Goal: Task Accomplishment & Management: Complete application form

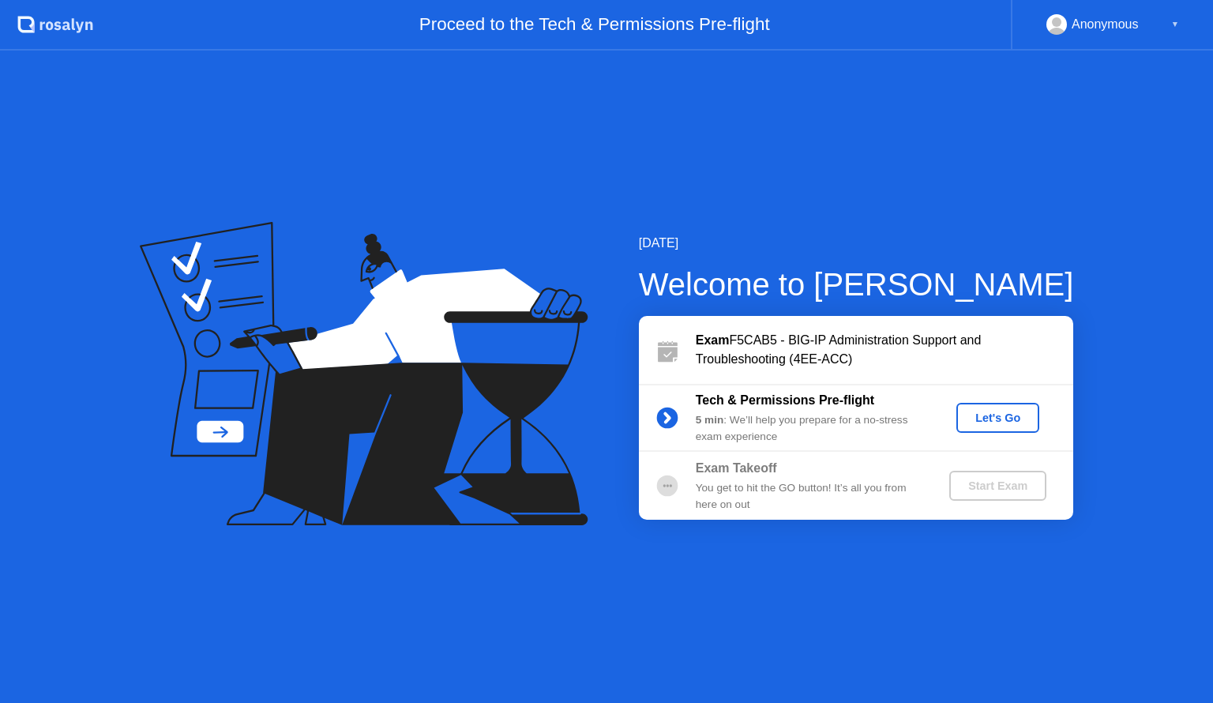
click at [1010, 414] on div "Let's Go" at bounding box center [998, 417] width 70 height 13
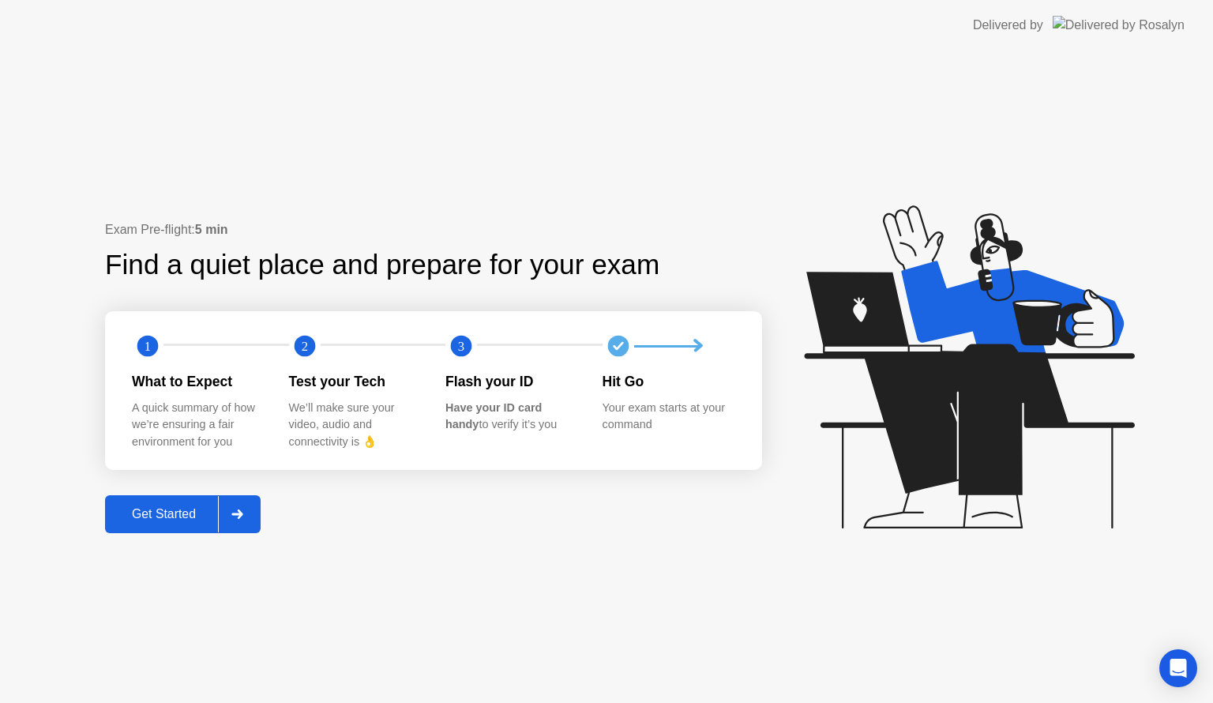
click at [175, 516] on div "Get Started" at bounding box center [164, 514] width 108 height 14
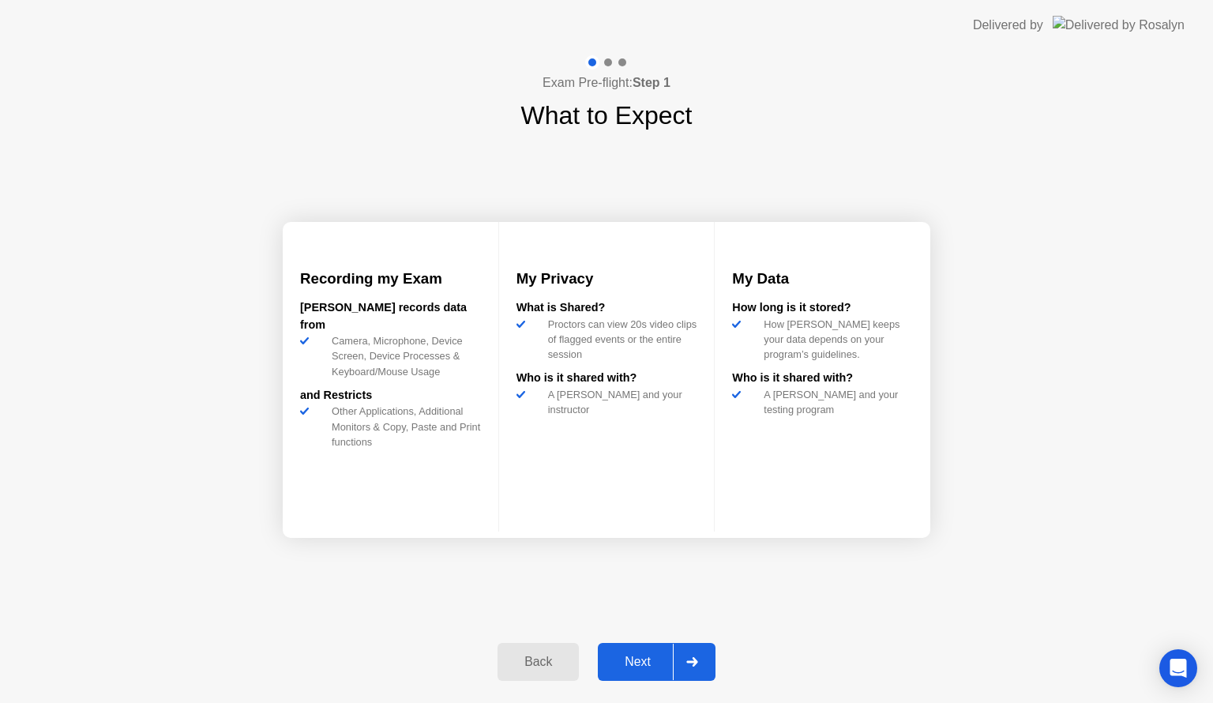
click at [638, 666] on div "Next" at bounding box center [637, 662] width 70 height 14
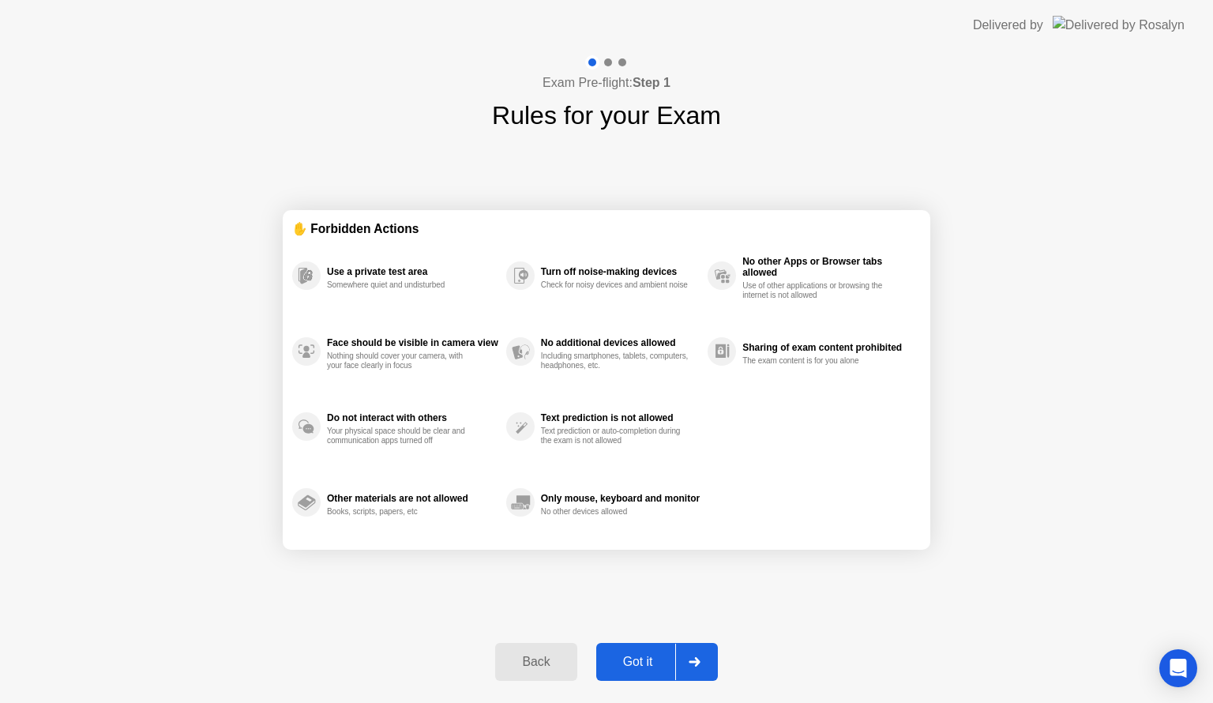
click at [638, 666] on div "Got it" at bounding box center [638, 662] width 74 height 14
select select "Available cameras"
select select "Available speakers"
select select "Available microphones"
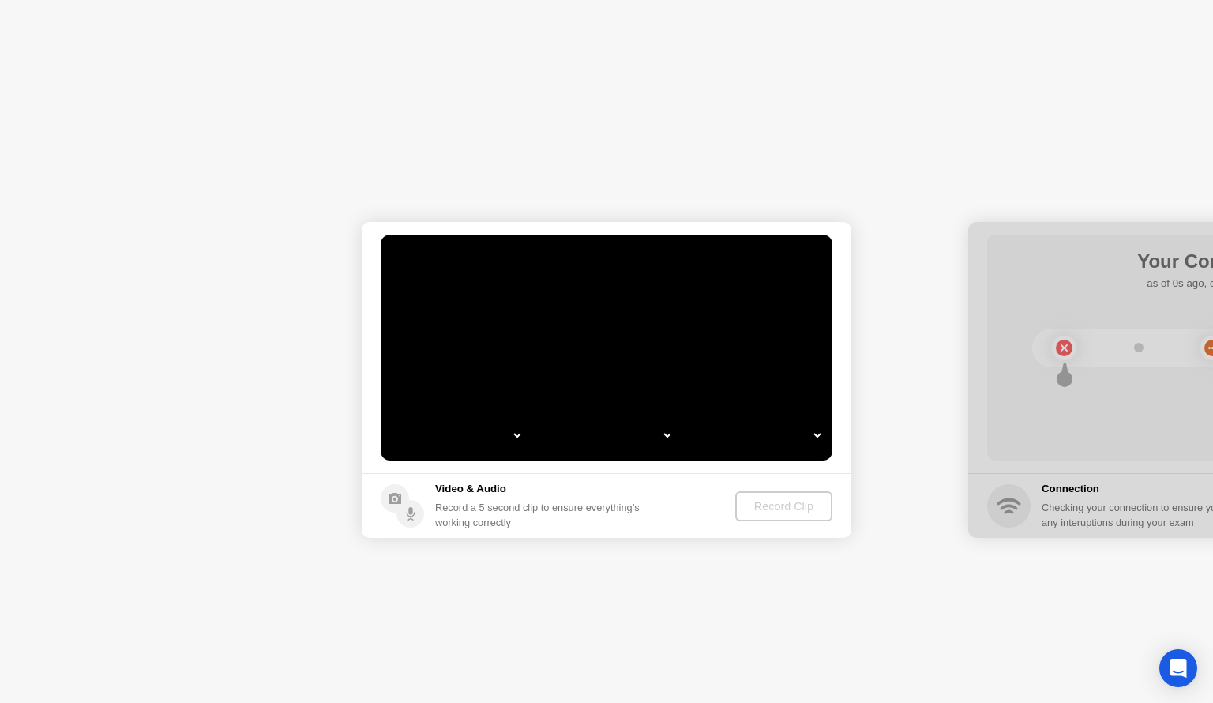
select select "**********"
select select "*******"
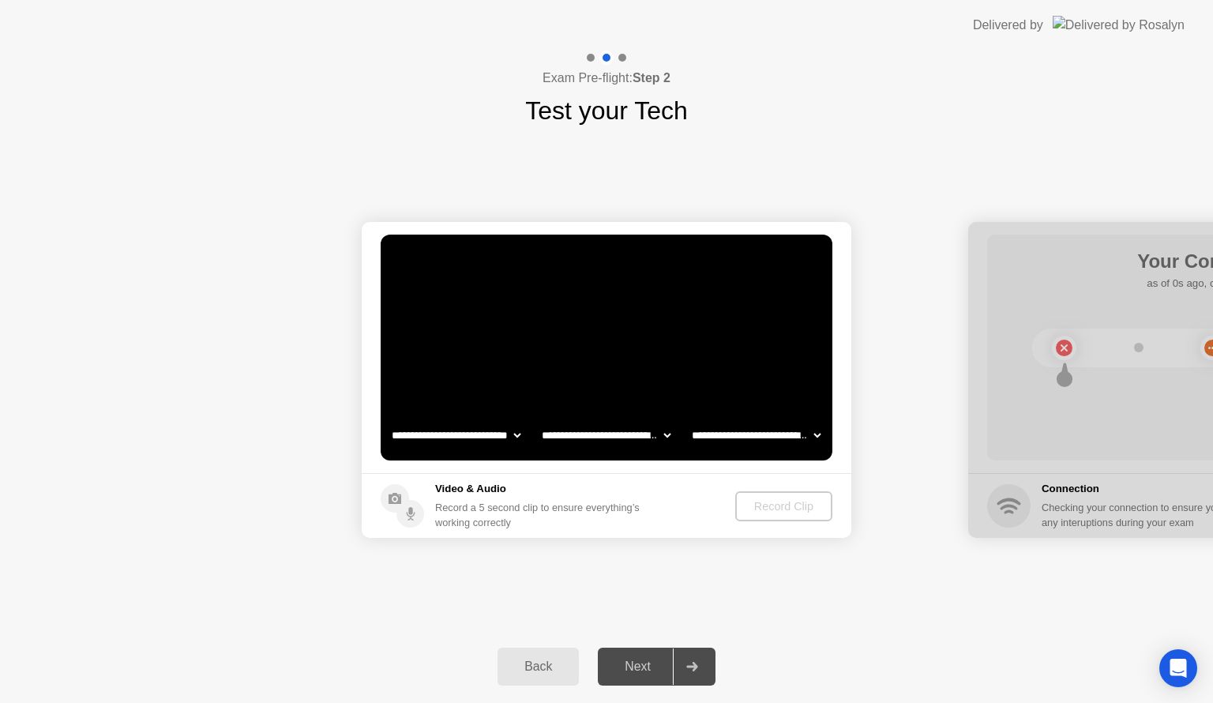
click at [638, 666] on div "Next" at bounding box center [637, 666] width 70 height 14
click at [783, 507] on div "Record Clip" at bounding box center [784, 506] width 84 height 13
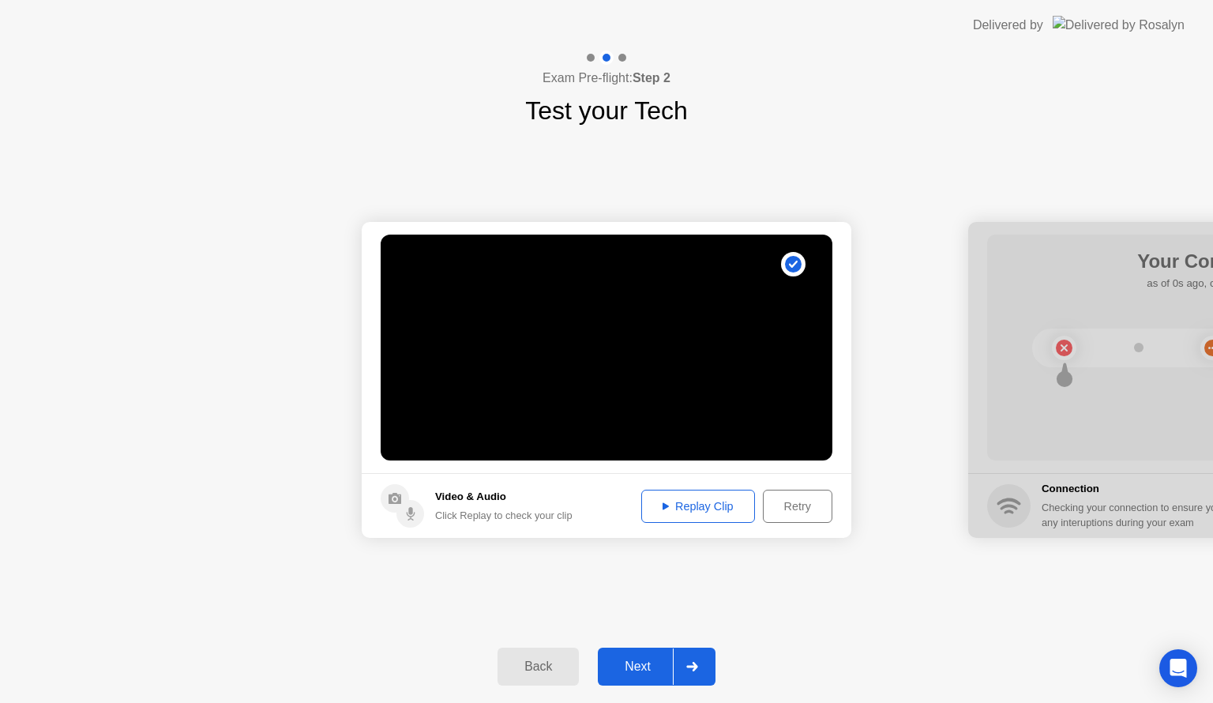
click at [640, 667] on div "Next" at bounding box center [637, 666] width 70 height 14
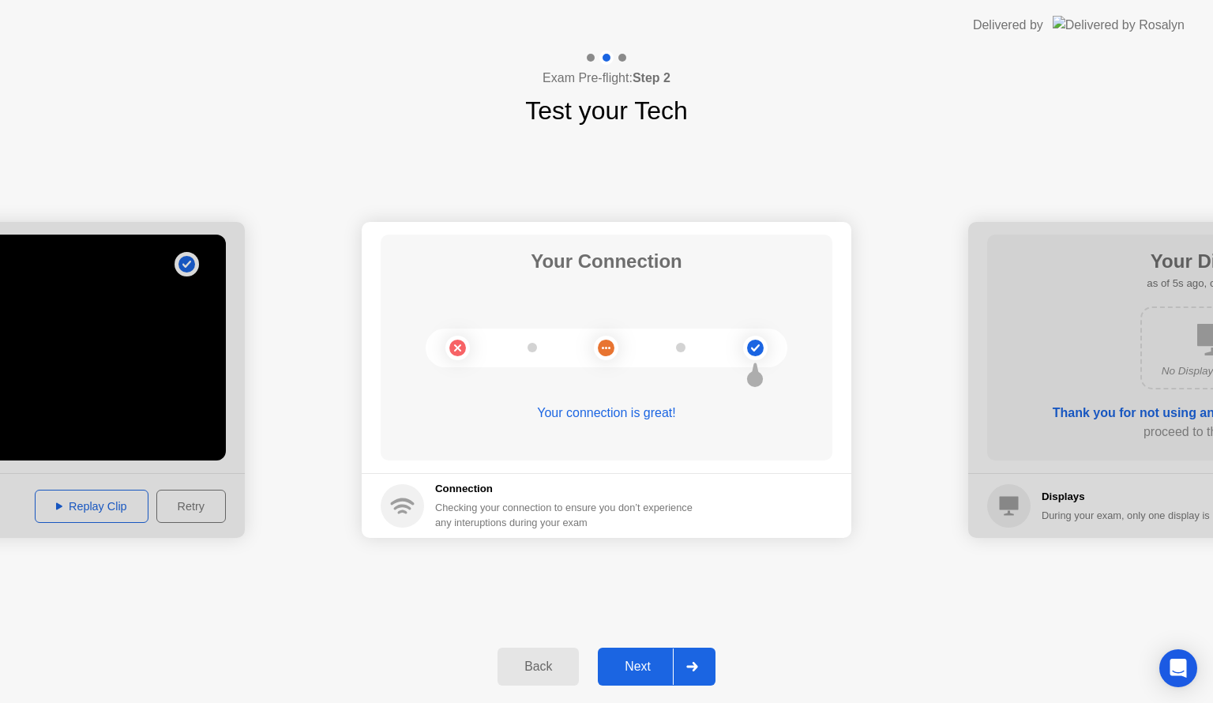
click at [640, 667] on div "Next" at bounding box center [637, 666] width 70 height 14
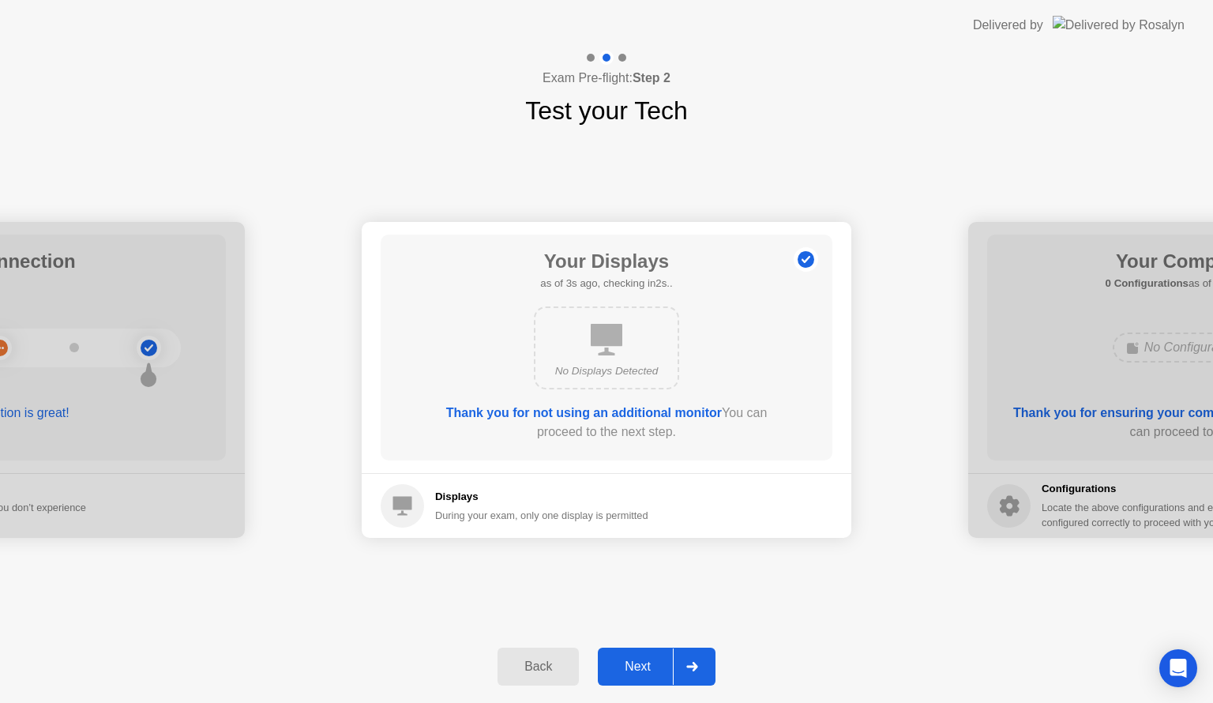
click at [640, 667] on div "Next" at bounding box center [637, 666] width 70 height 14
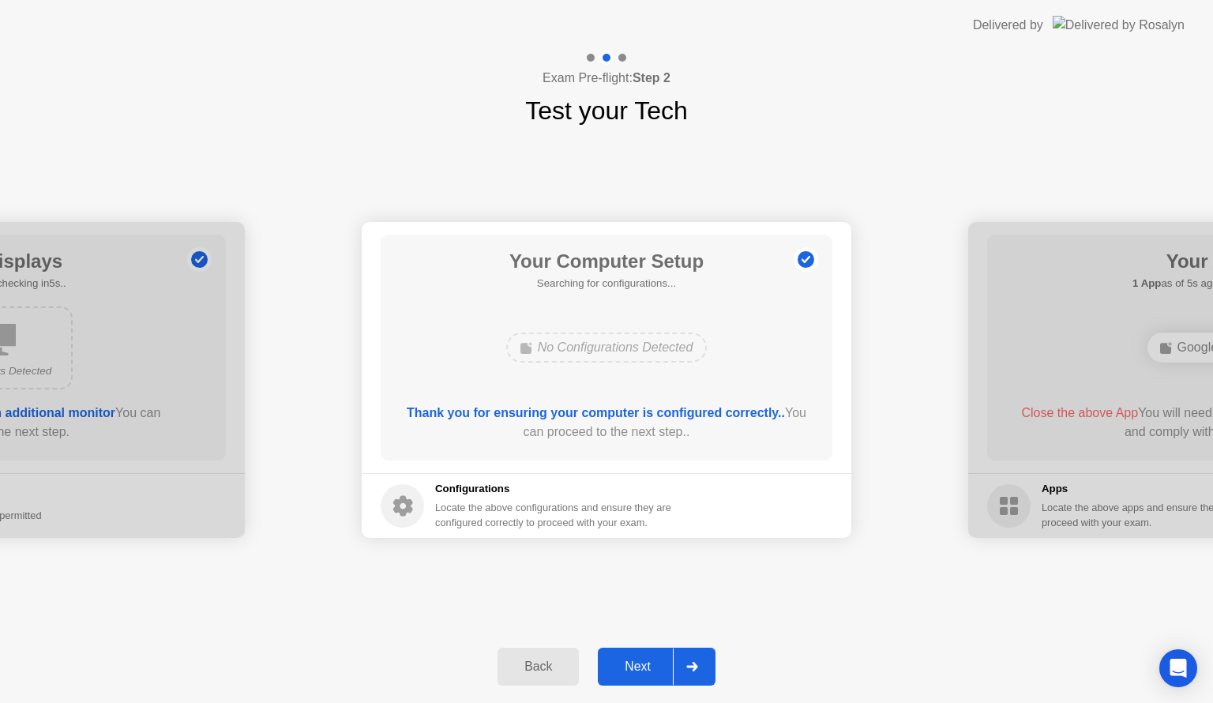
click at [640, 667] on div "Next" at bounding box center [637, 666] width 70 height 14
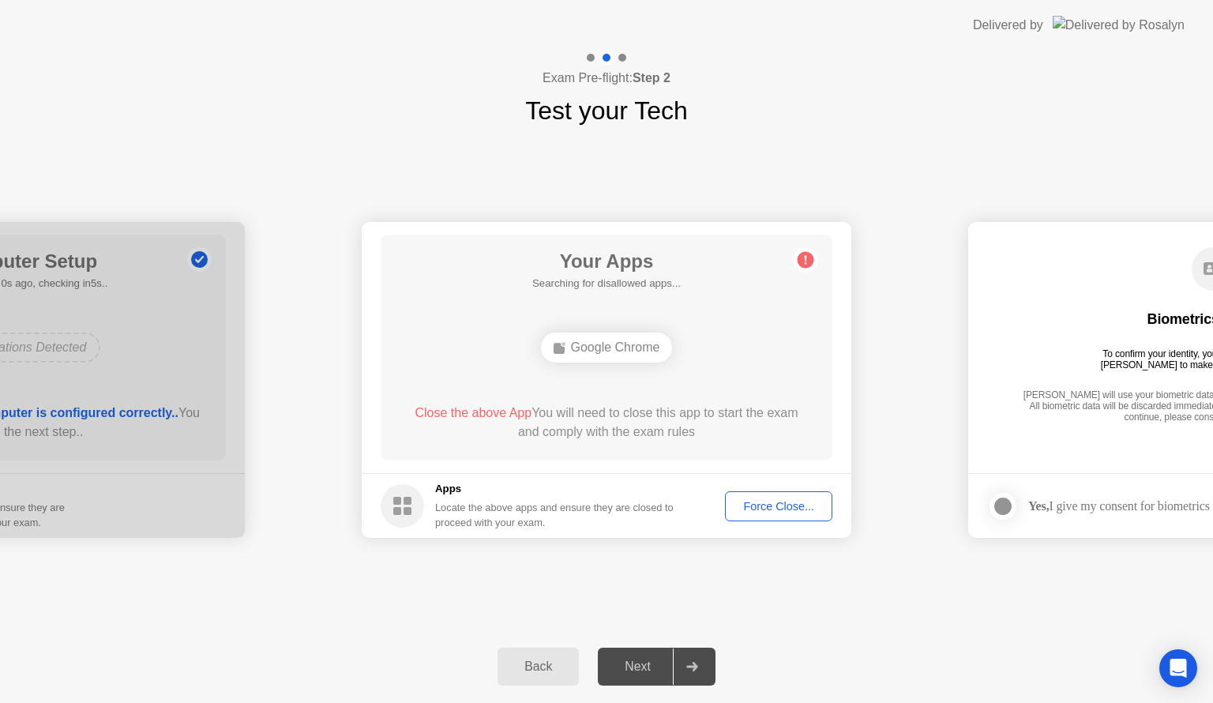
click at [798, 502] on div "Force Close..." at bounding box center [778, 506] width 96 height 13
click at [771, 508] on div "Force Close..." at bounding box center [778, 506] width 96 height 13
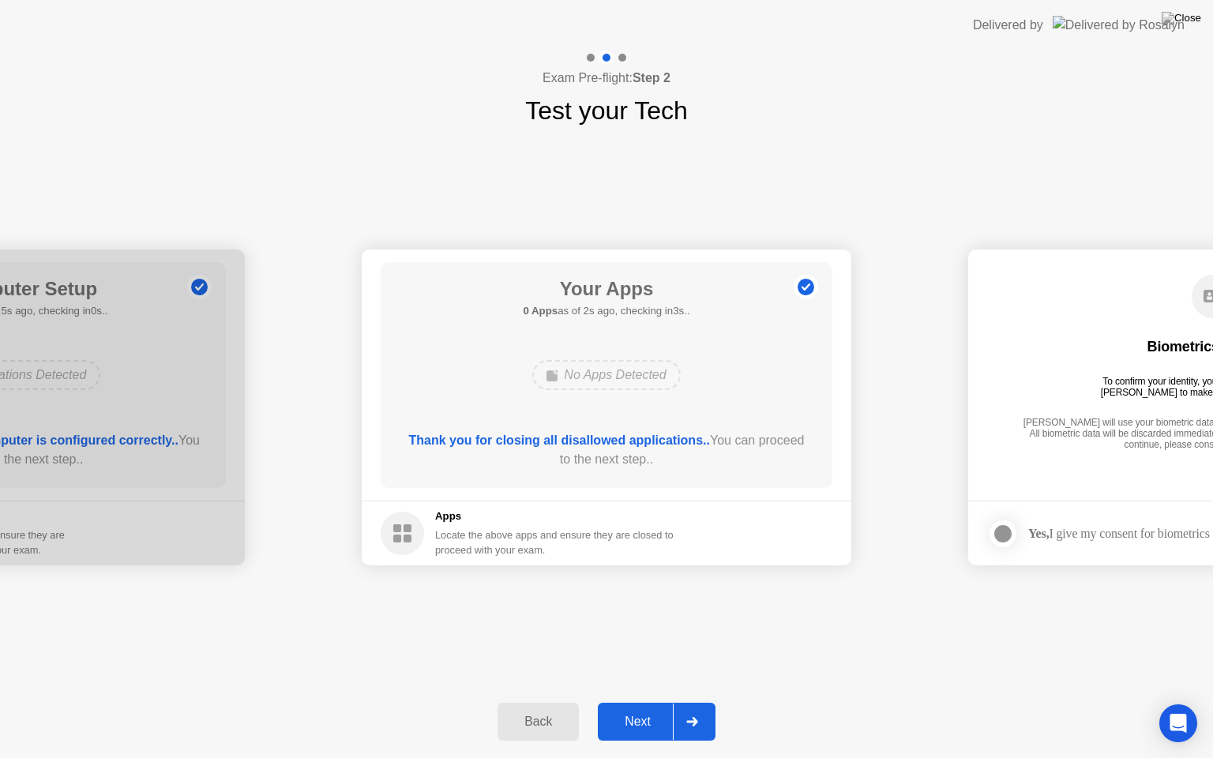
click at [641, 702] on div "Next" at bounding box center [637, 722] width 70 height 14
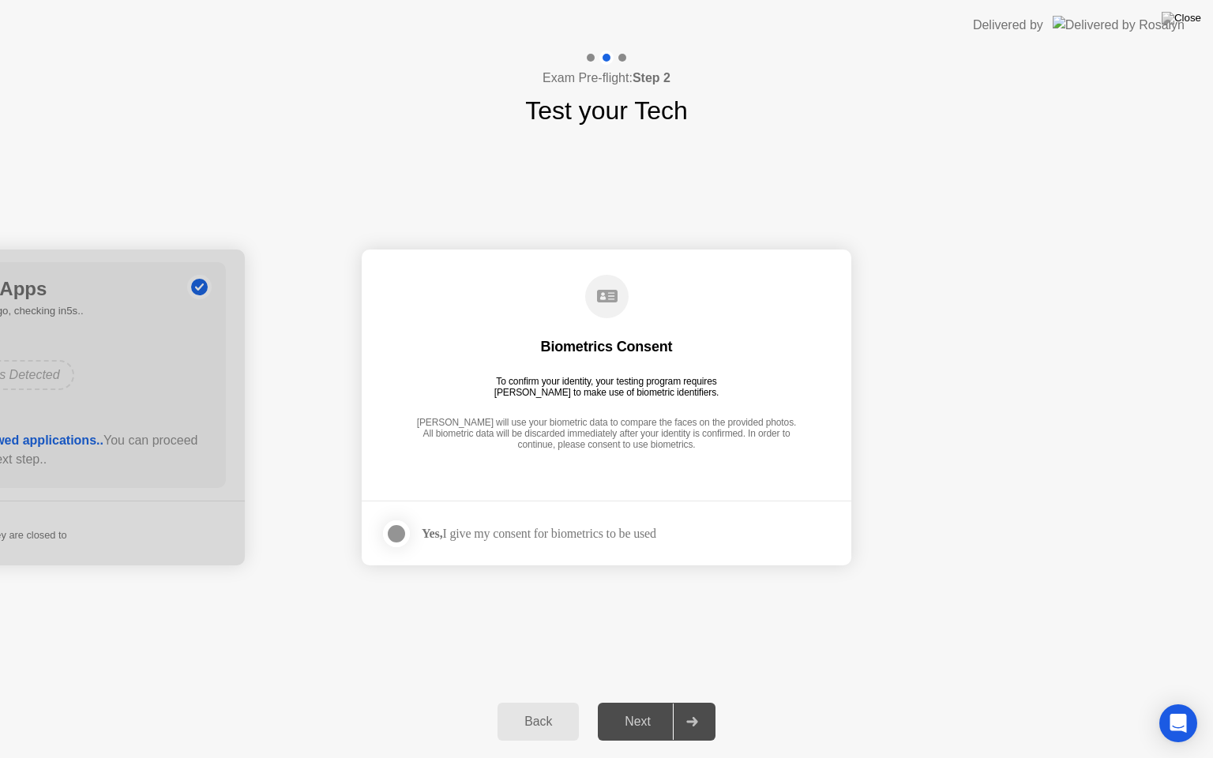
click at [405, 534] on div at bounding box center [396, 533] width 19 height 19
click at [629, 702] on div "Next" at bounding box center [637, 722] width 70 height 14
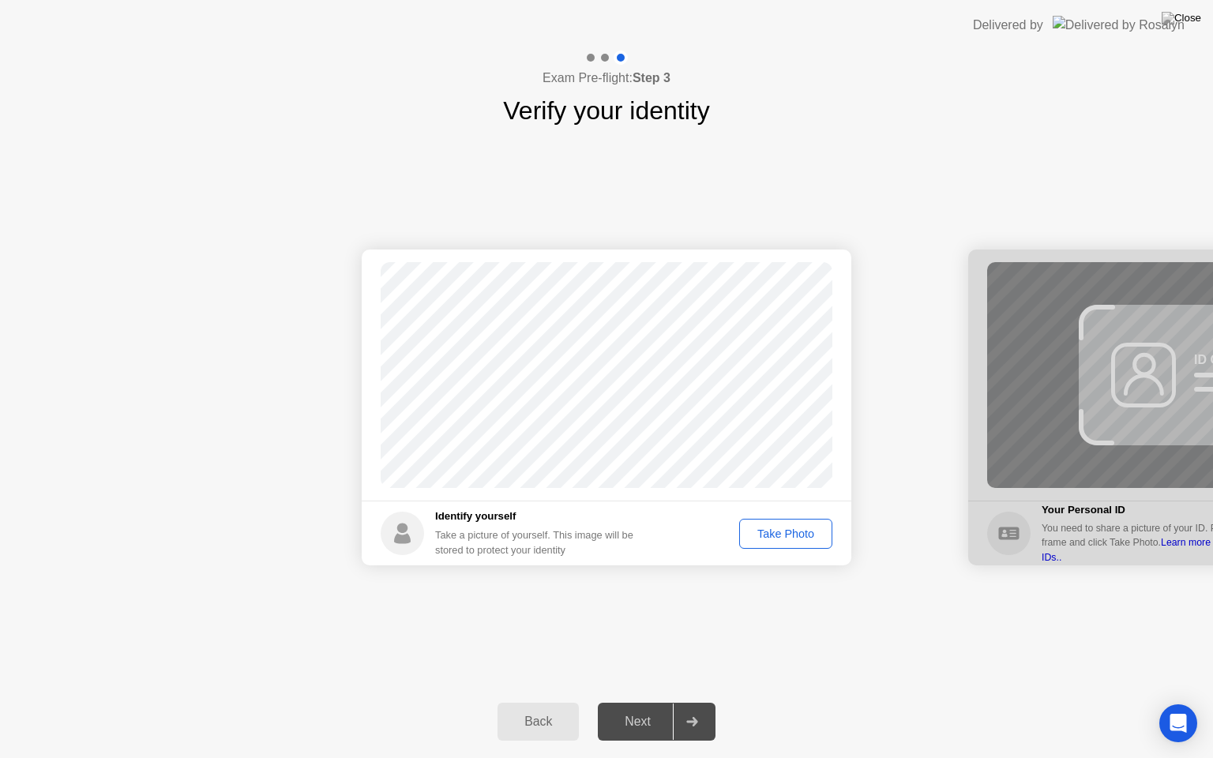
click at [794, 527] on div "Take Photo" at bounding box center [786, 533] width 82 height 13
click at [643, 702] on div "Next" at bounding box center [637, 722] width 70 height 14
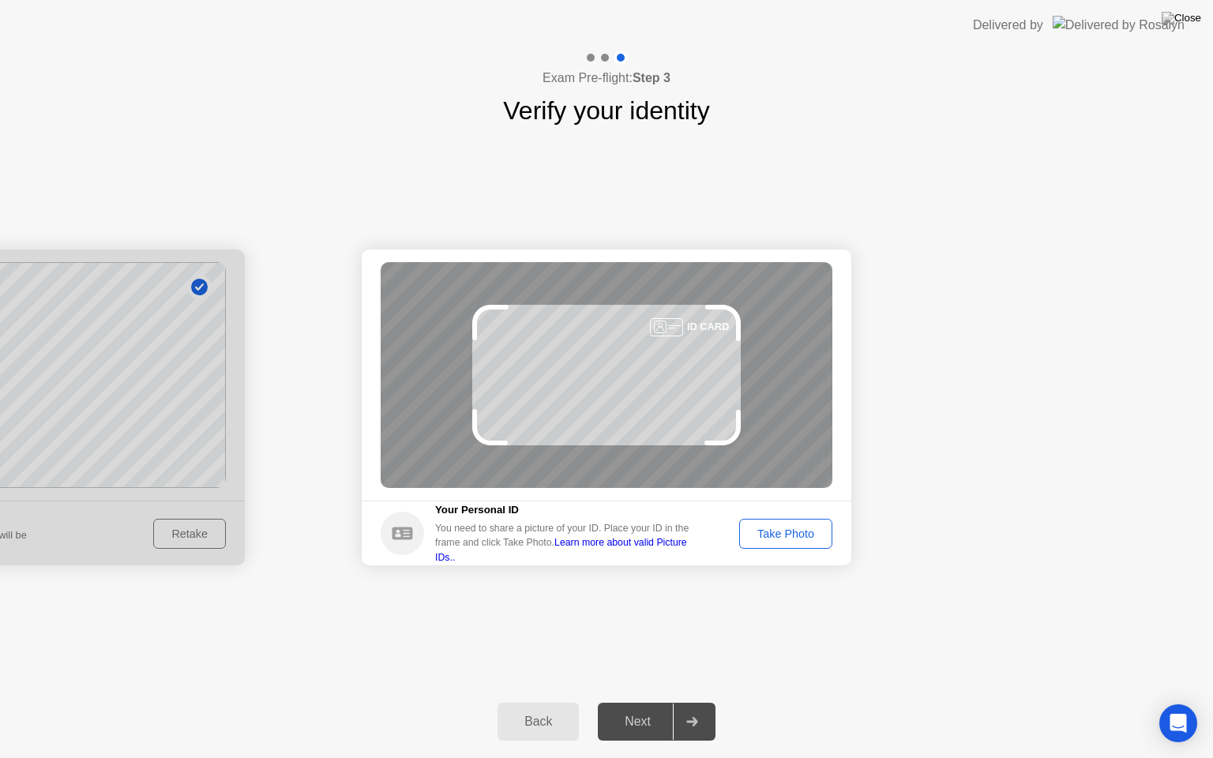
click at [801, 539] on div "Take Photo" at bounding box center [786, 533] width 82 height 13
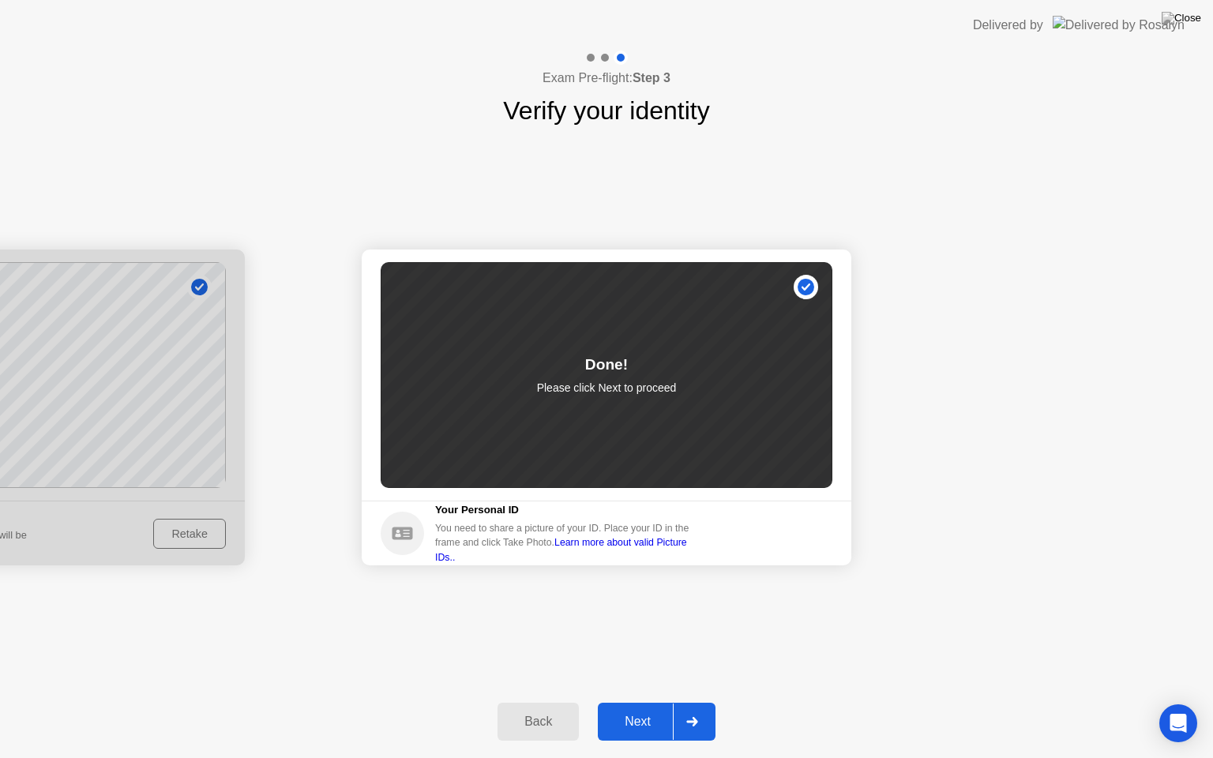
click at [636, 702] on div "Next" at bounding box center [637, 722] width 70 height 14
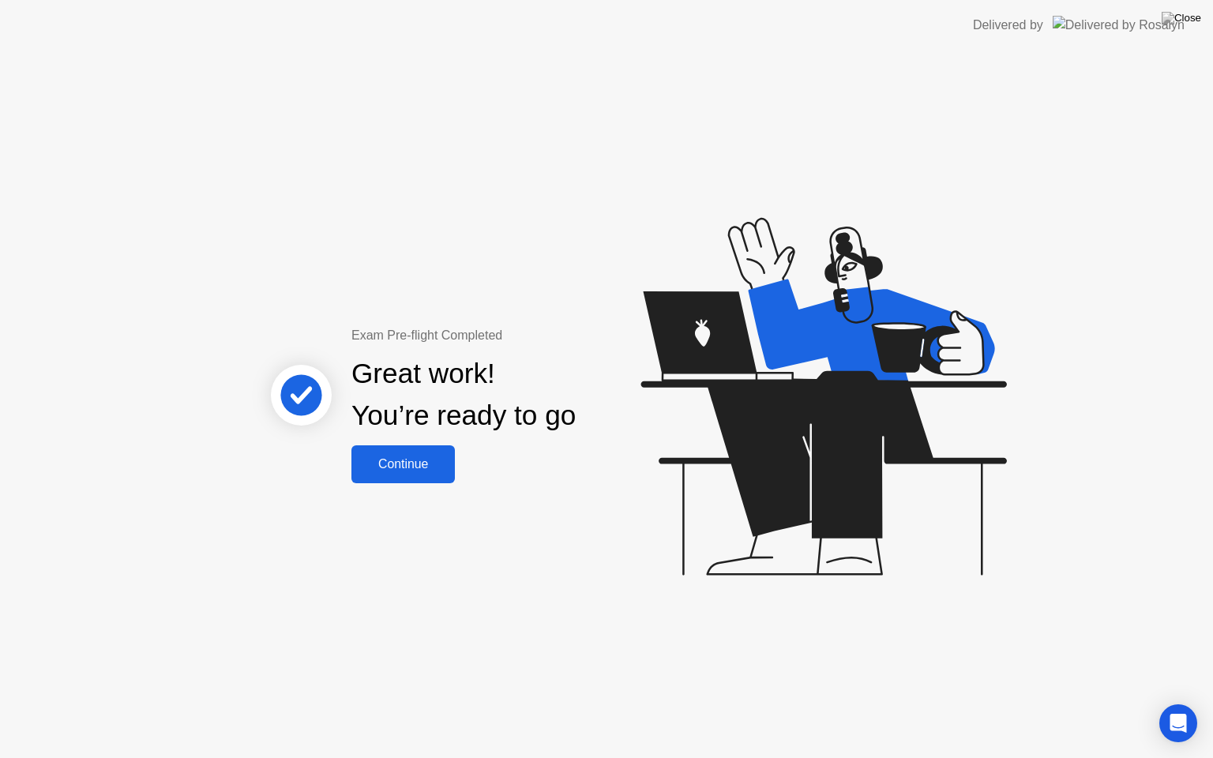
click at [400, 461] on div "Continue" at bounding box center [403, 464] width 94 height 14
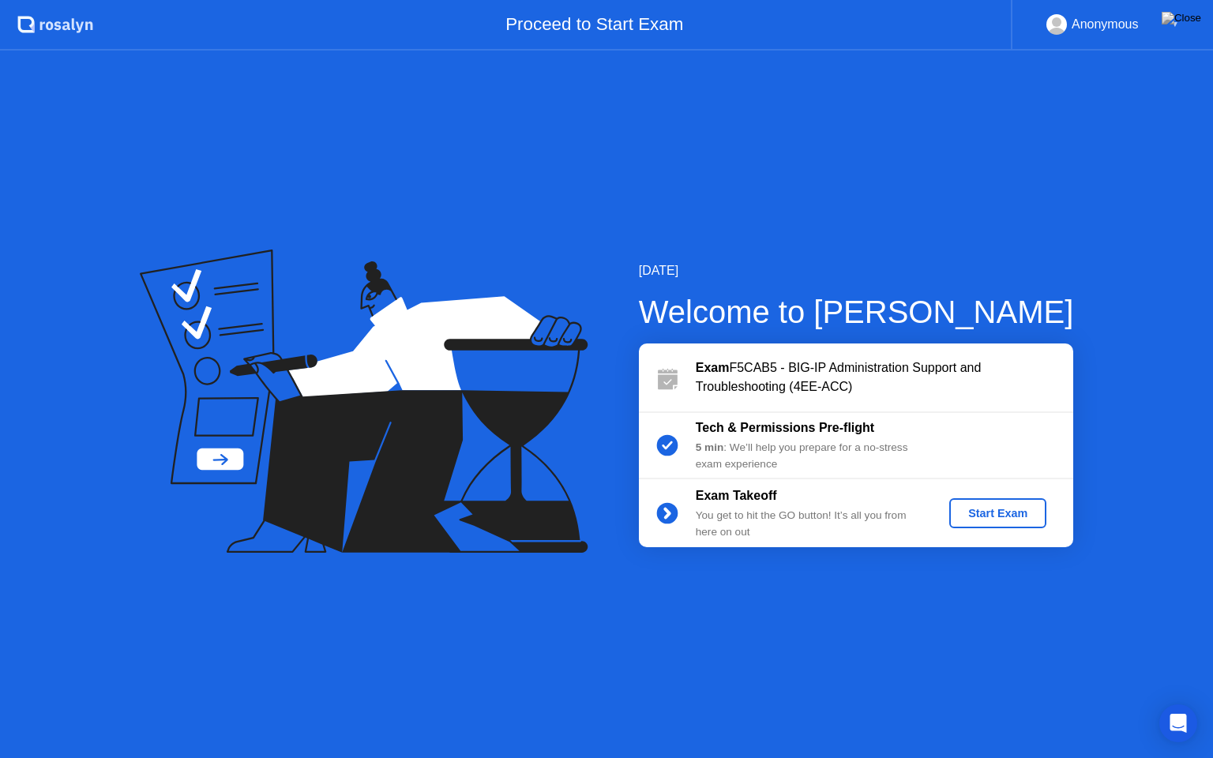
click at [1006, 509] on div "Start Exam" at bounding box center [997, 513] width 84 height 13
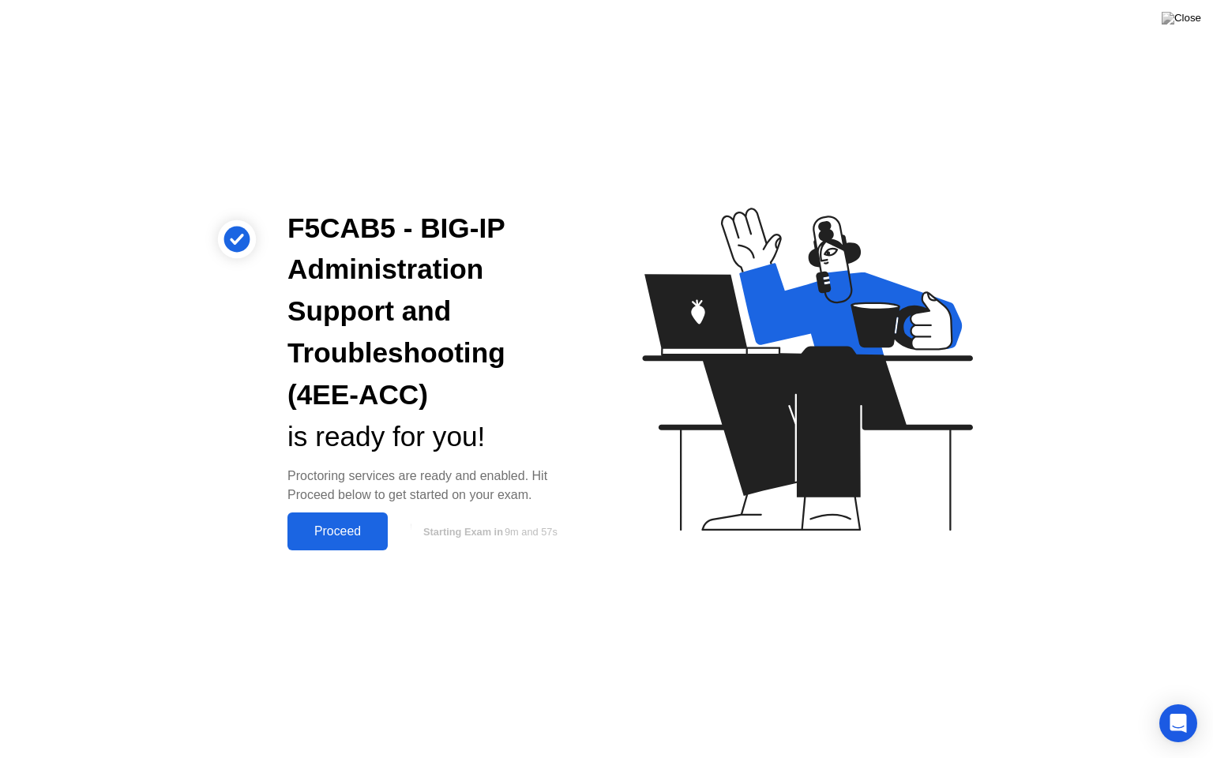
click at [345, 531] on div "Proceed" at bounding box center [337, 531] width 91 height 14
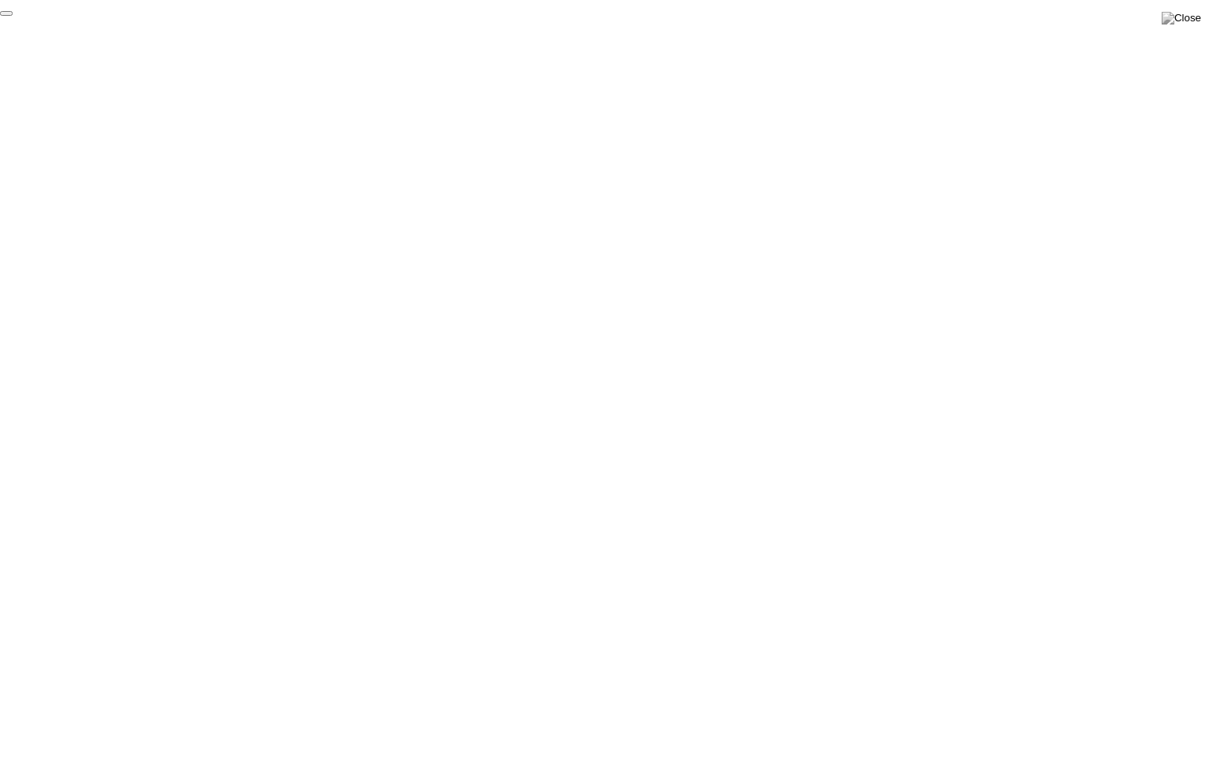
click div "End Proctoring Session"
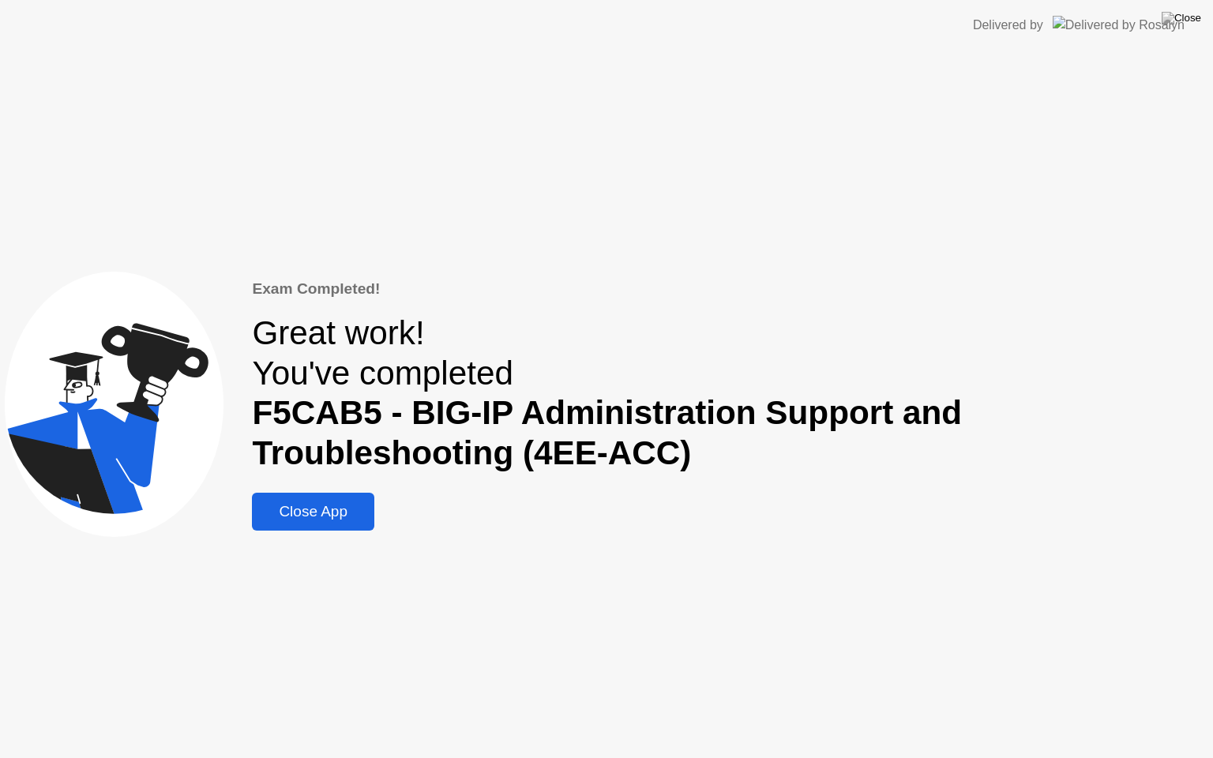
click at [332, 503] on div "Close App" at bounding box center [313, 511] width 113 height 17
